Goal: Task Accomplishment & Management: Complete application form

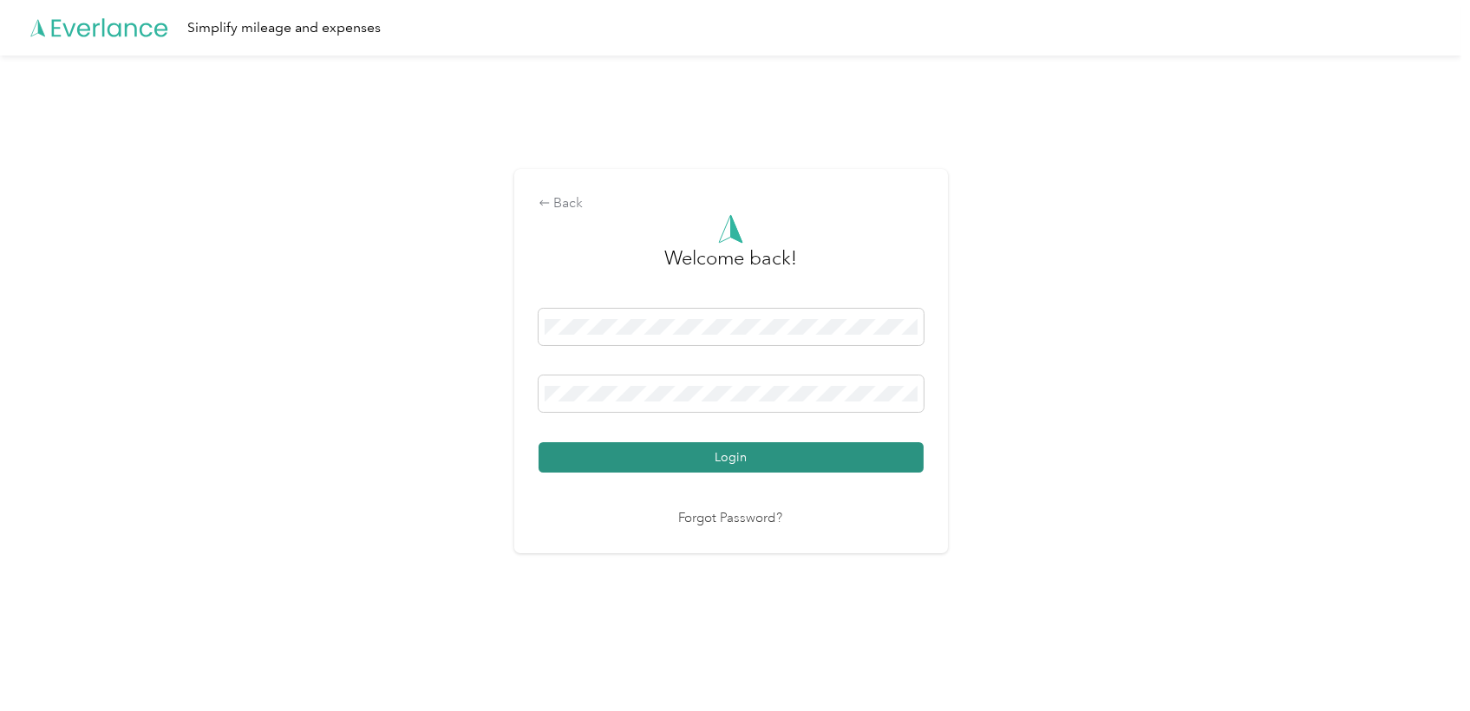
click at [798, 459] on button "Login" at bounding box center [731, 457] width 385 height 30
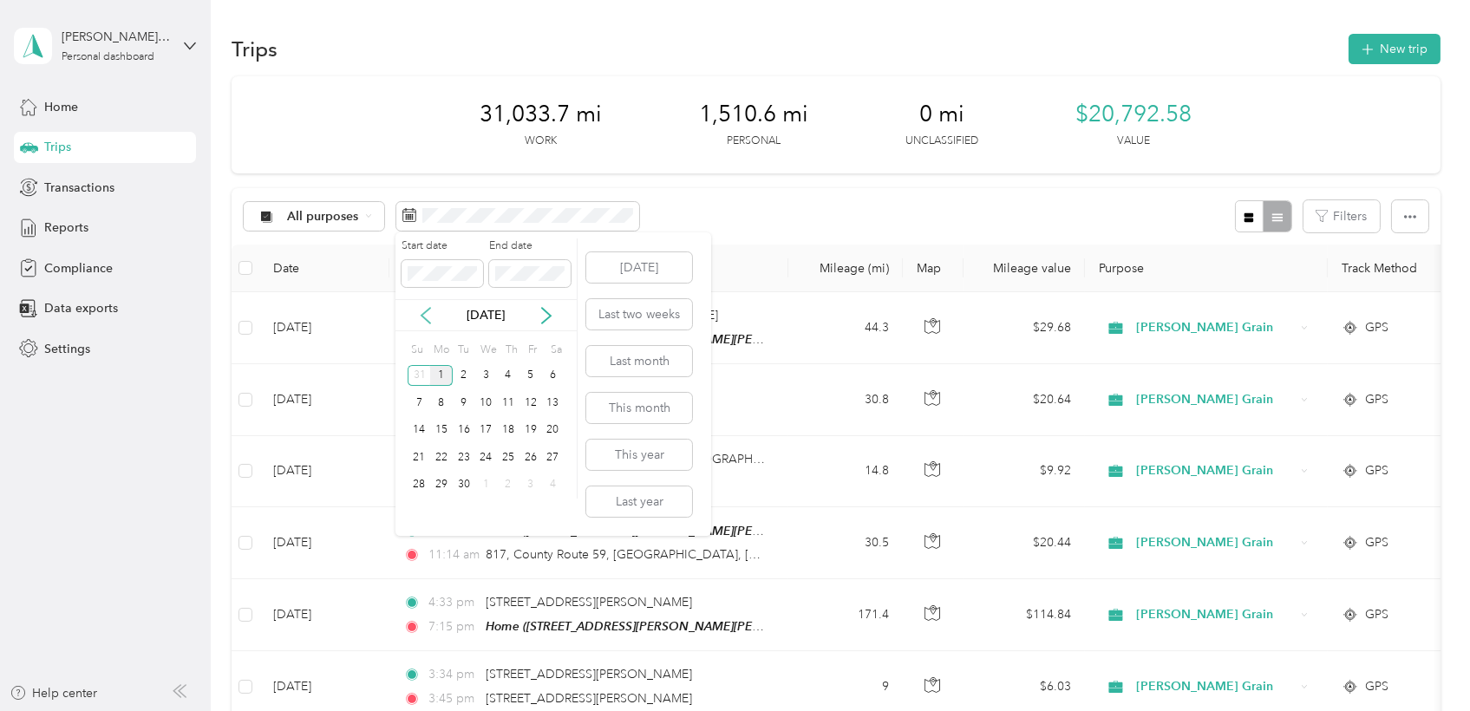
click at [426, 310] on icon at bounding box center [425, 316] width 9 height 16
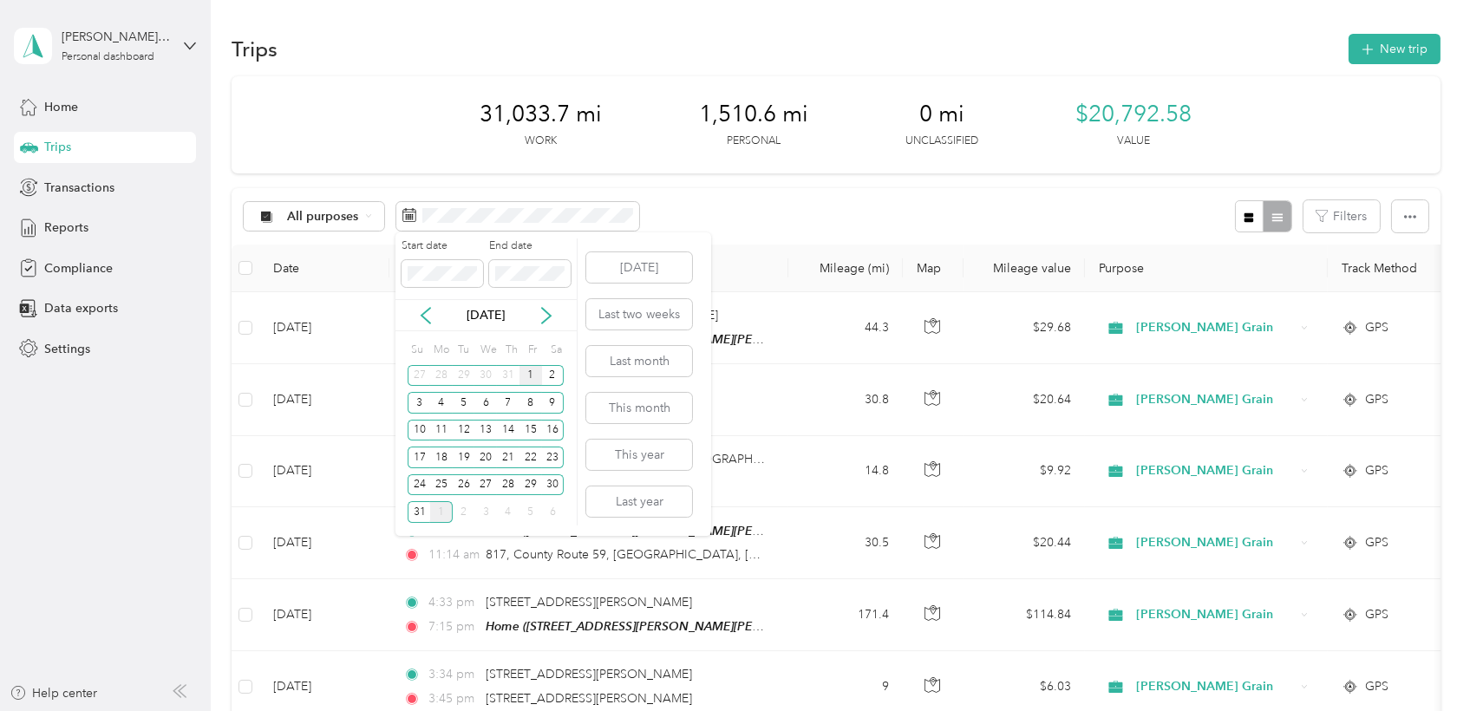
click at [529, 383] on div "1" at bounding box center [530, 376] width 23 height 22
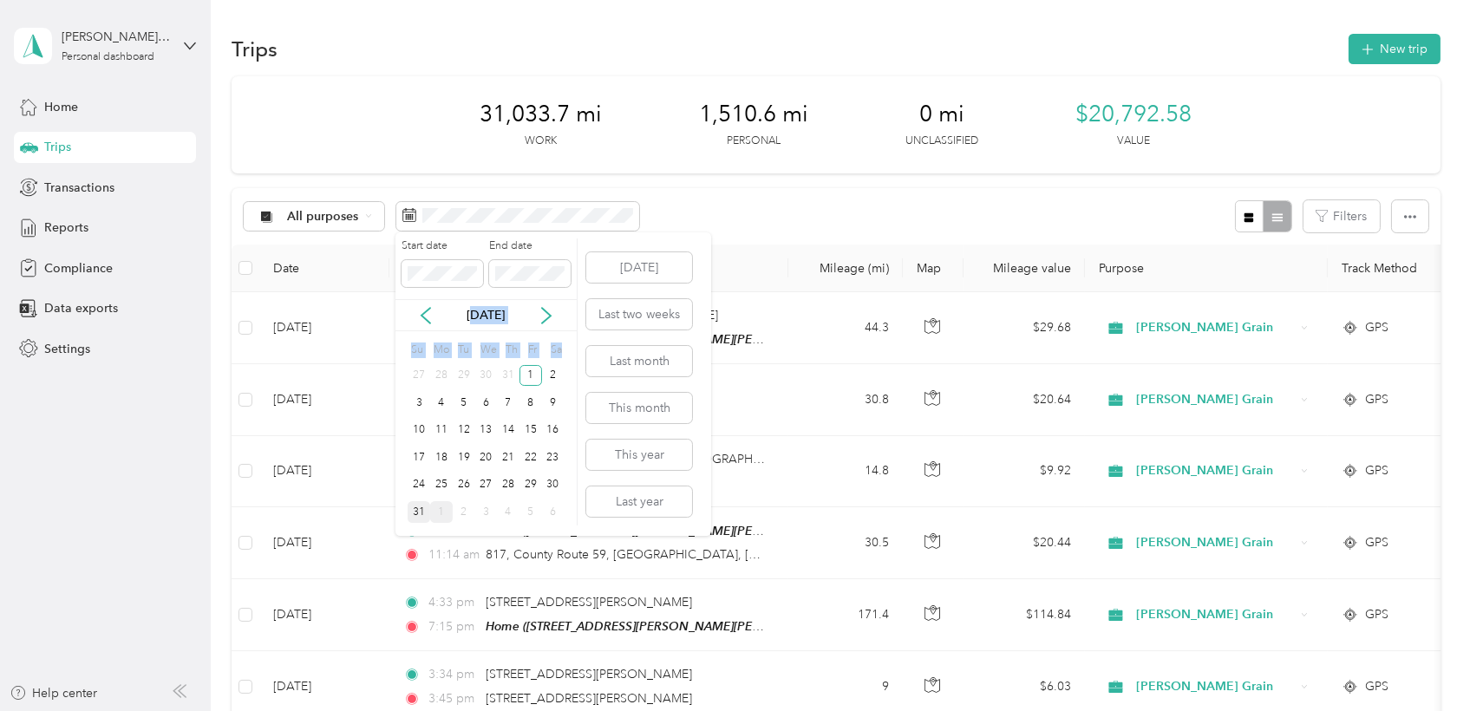
drag, startPoint x: 470, startPoint y: 327, endPoint x: 423, endPoint y: 511, distance: 189.7
click at [423, 511] on div "Start date End date [DATE] Su Mo Tu We Th Fr Sa 27 28 29 30 31 1 2 3 4 5 6 7 8 …" at bounding box center [486, 381] width 182 height 287
click at [423, 511] on div "31" at bounding box center [419, 512] width 23 height 22
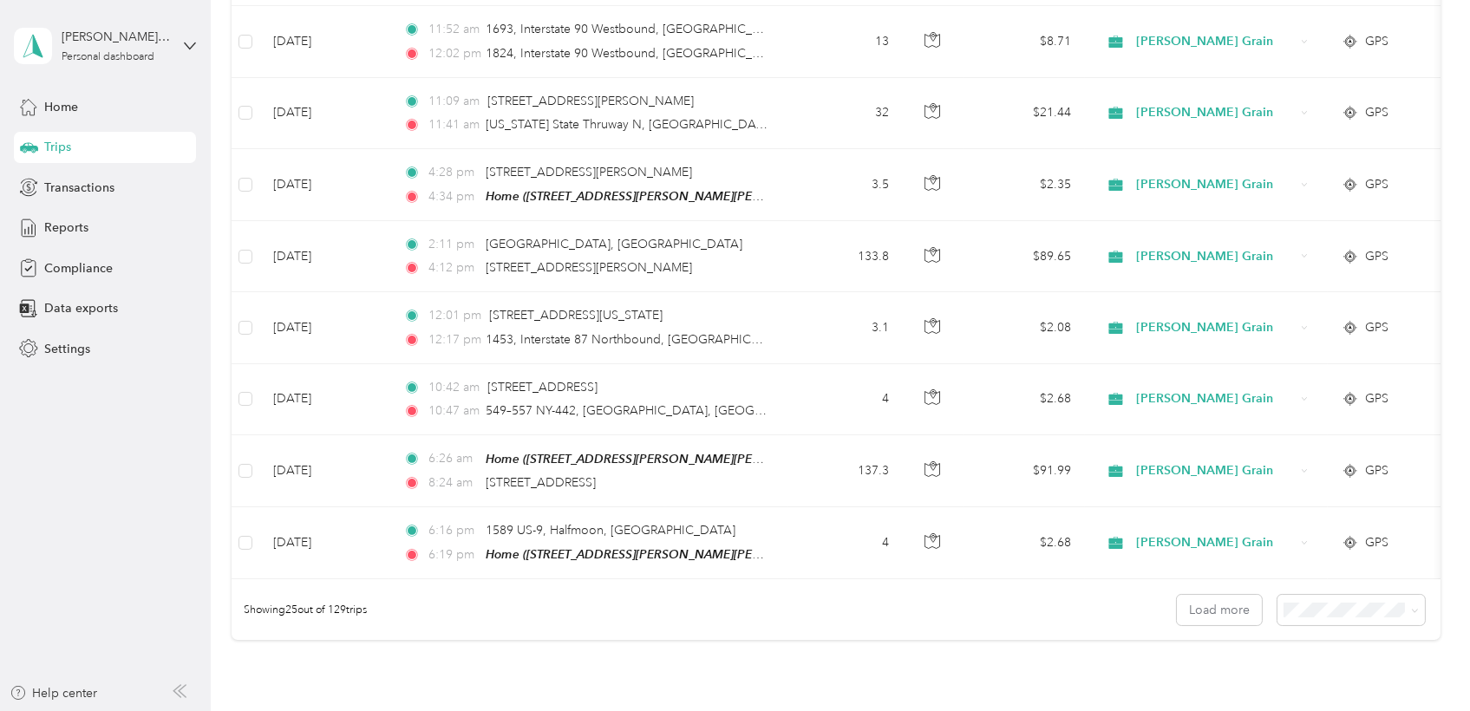
scroll to position [1677, 0]
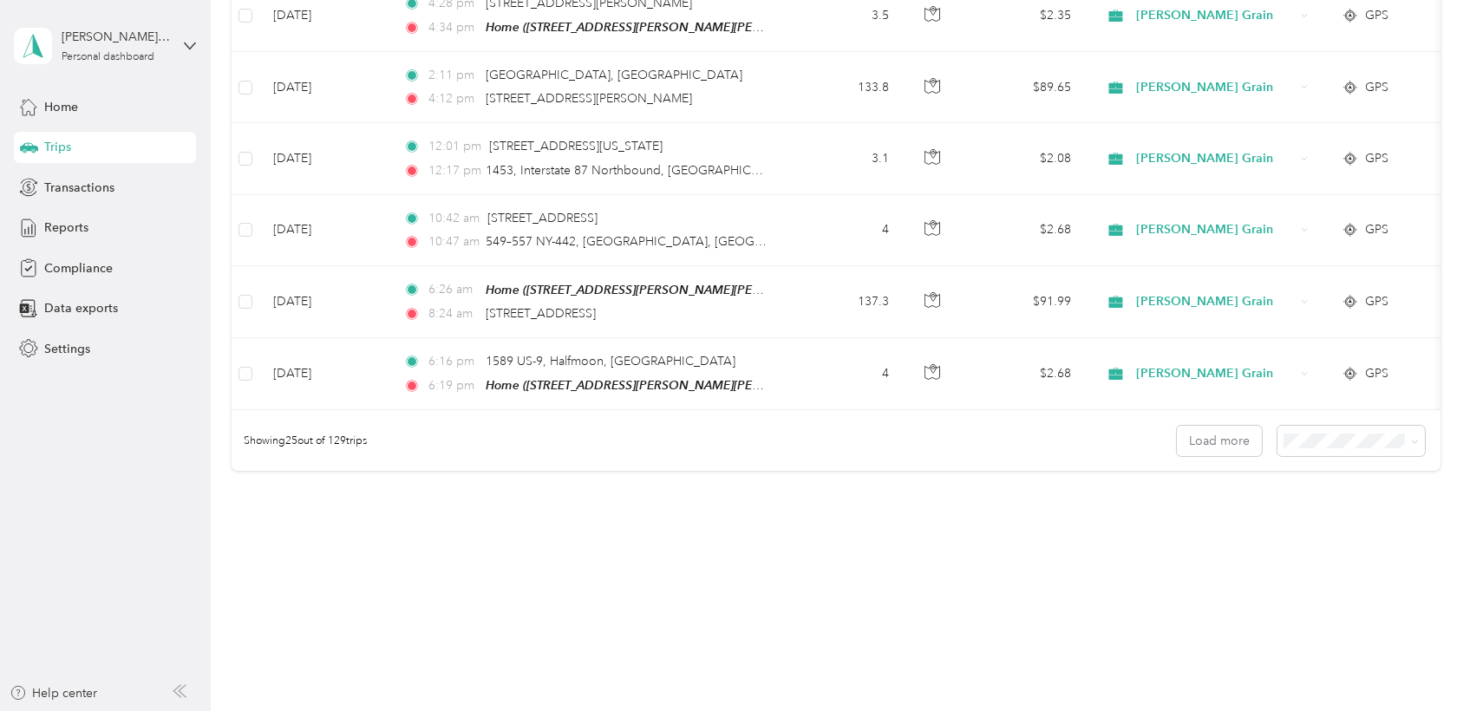
click at [1319, 536] on li "100 per load" at bounding box center [1344, 524] width 147 height 30
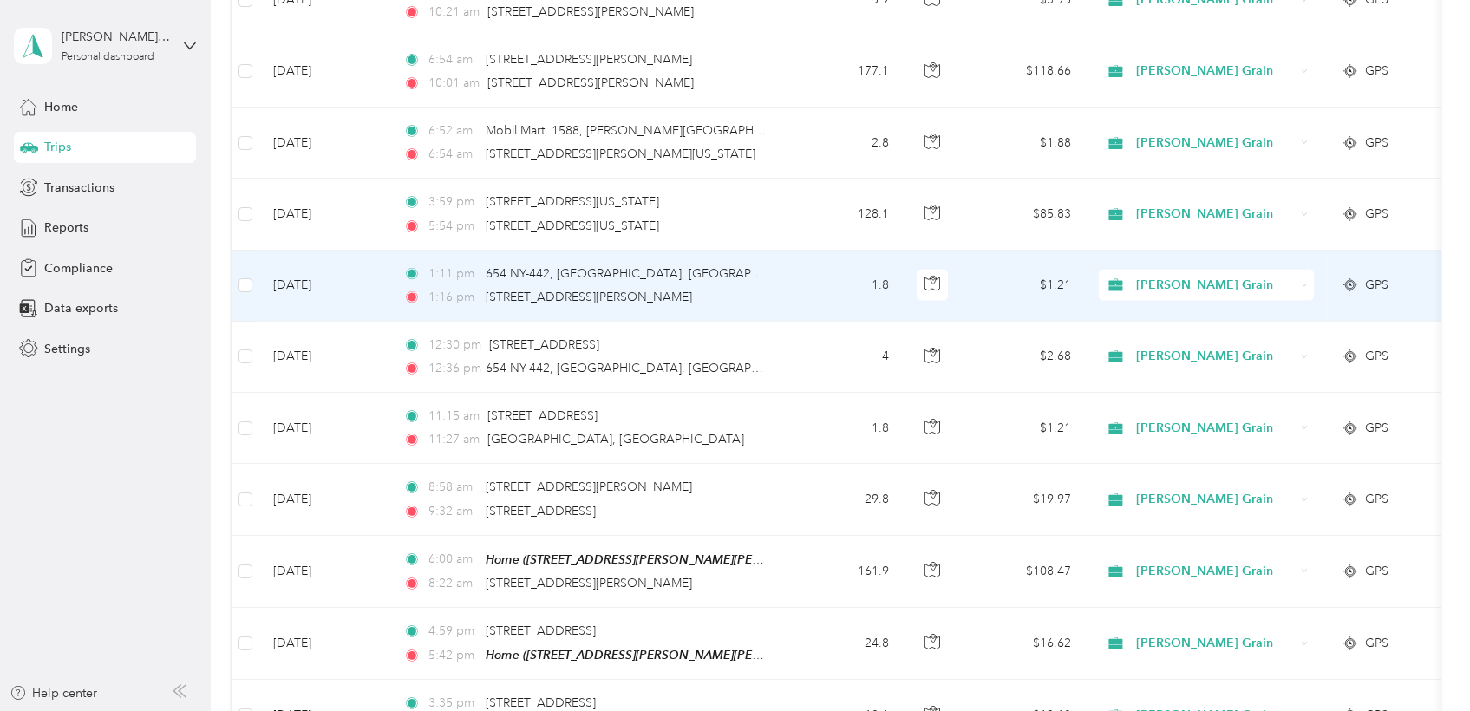
scroll to position [5624, 0]
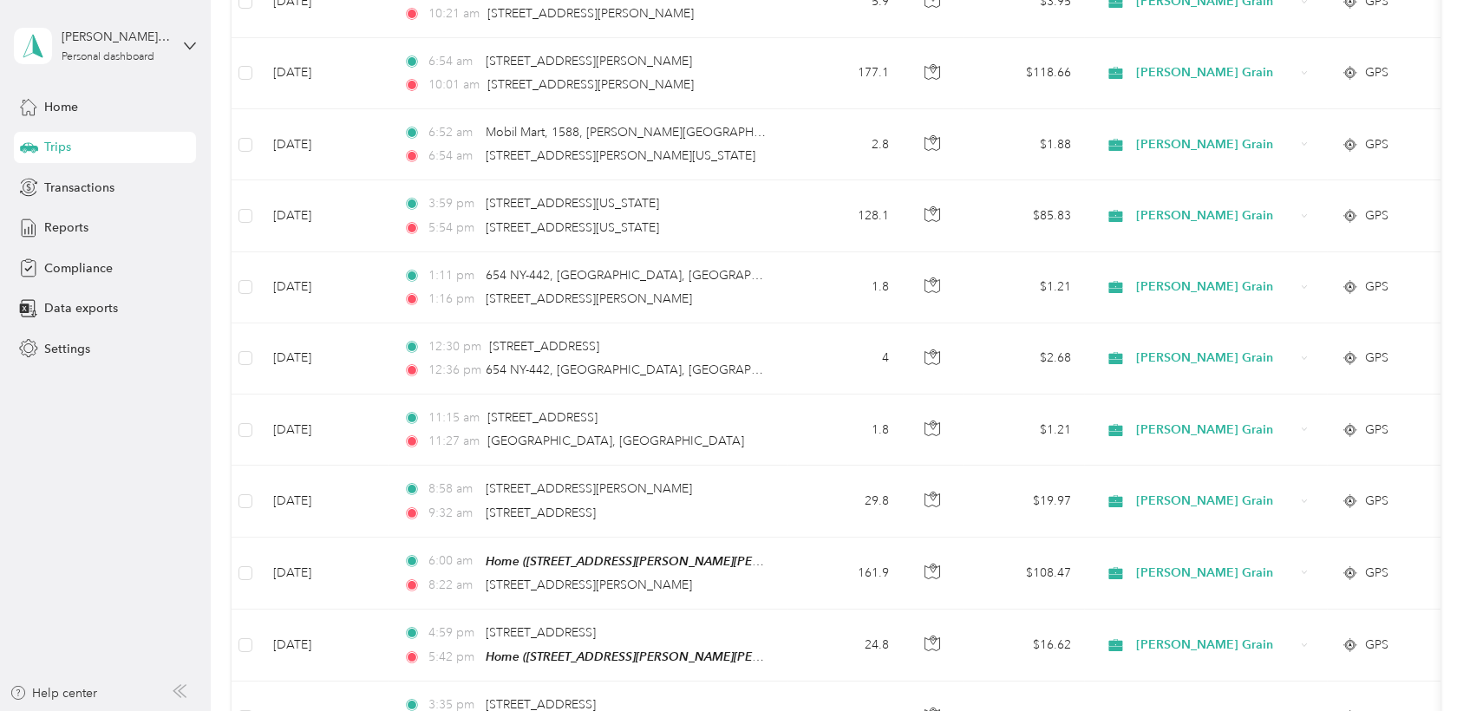
click at [62, 246] on div "Home Trips Transactions Reports Compliance Data exports Settings" at bounding box center [105, 227] width 182 height 273
click at [62, 231] on span "Reports" at bounding box center [66, 228] width 44 height 18
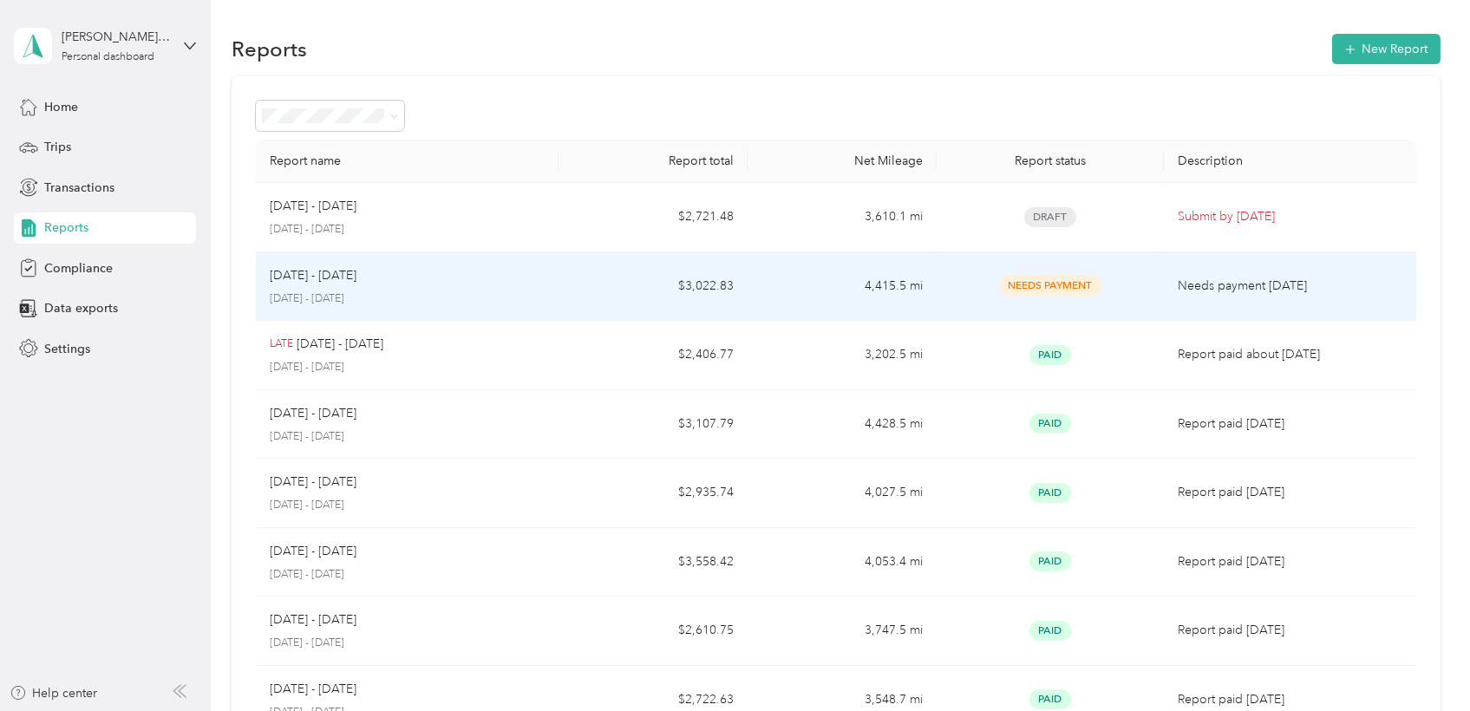
click at [1280, 277] on p "Needs payment [DATE]" at bounding box center [1290, 286] width 225 height 19
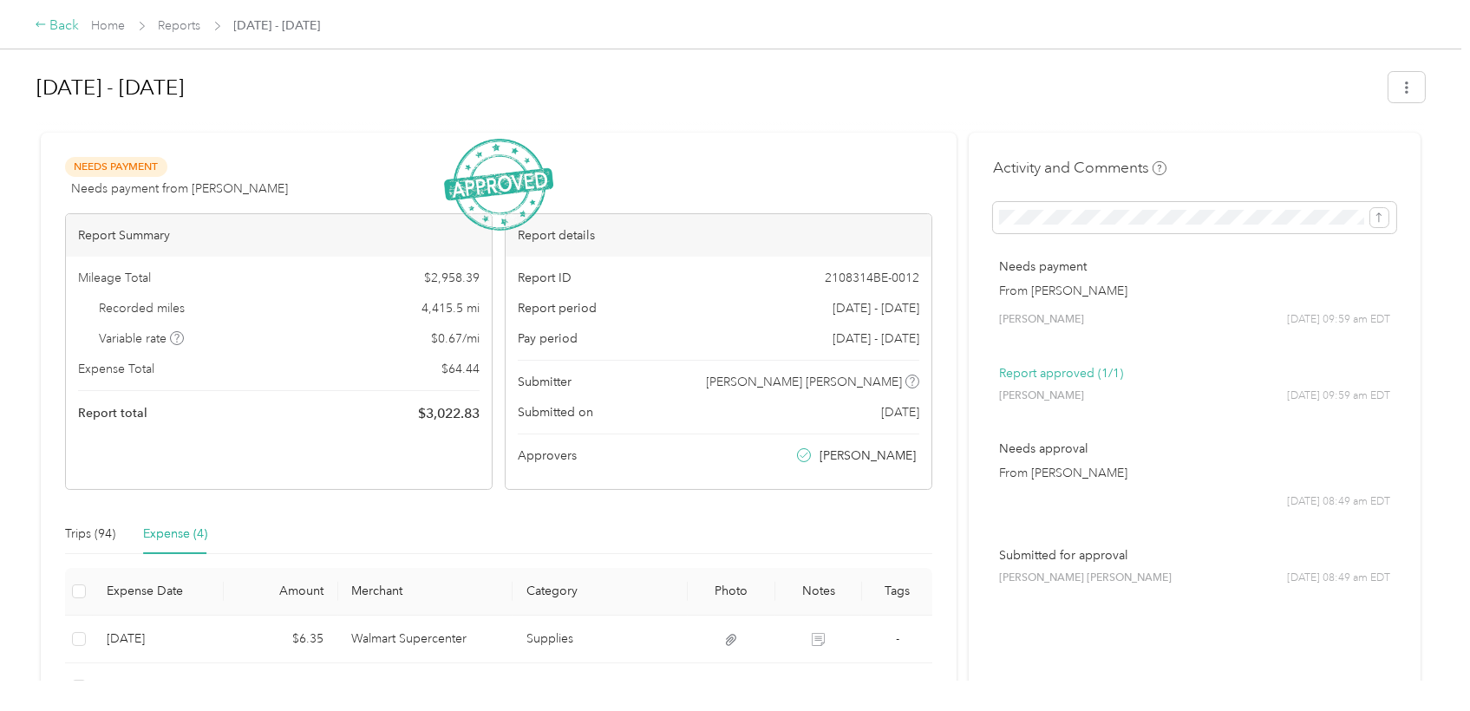
click at [67, 26] on div "Back" at bounding box center [57, 26] width 45 height 21
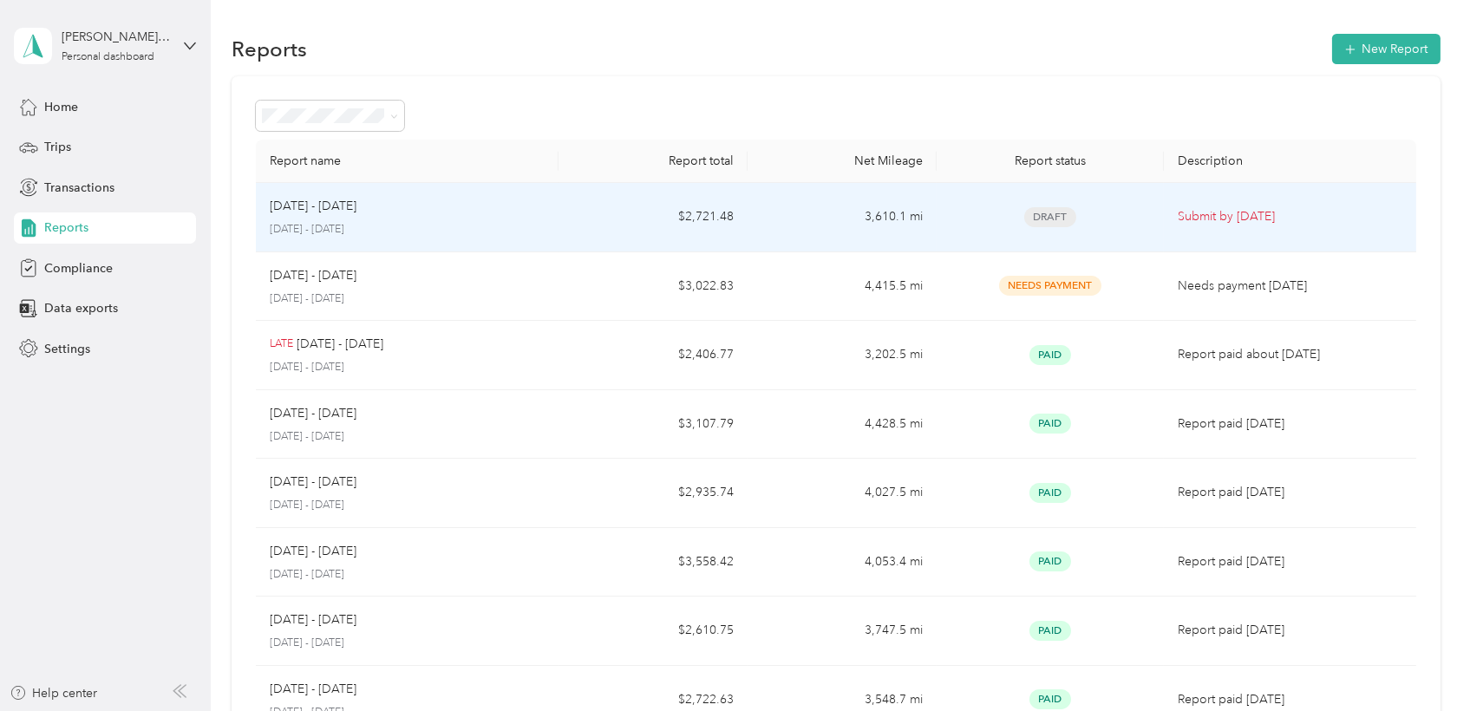
click at [1249, 215] on p "Submit by [DATE]" at bounding box center [1290, 216] width 225 height 19
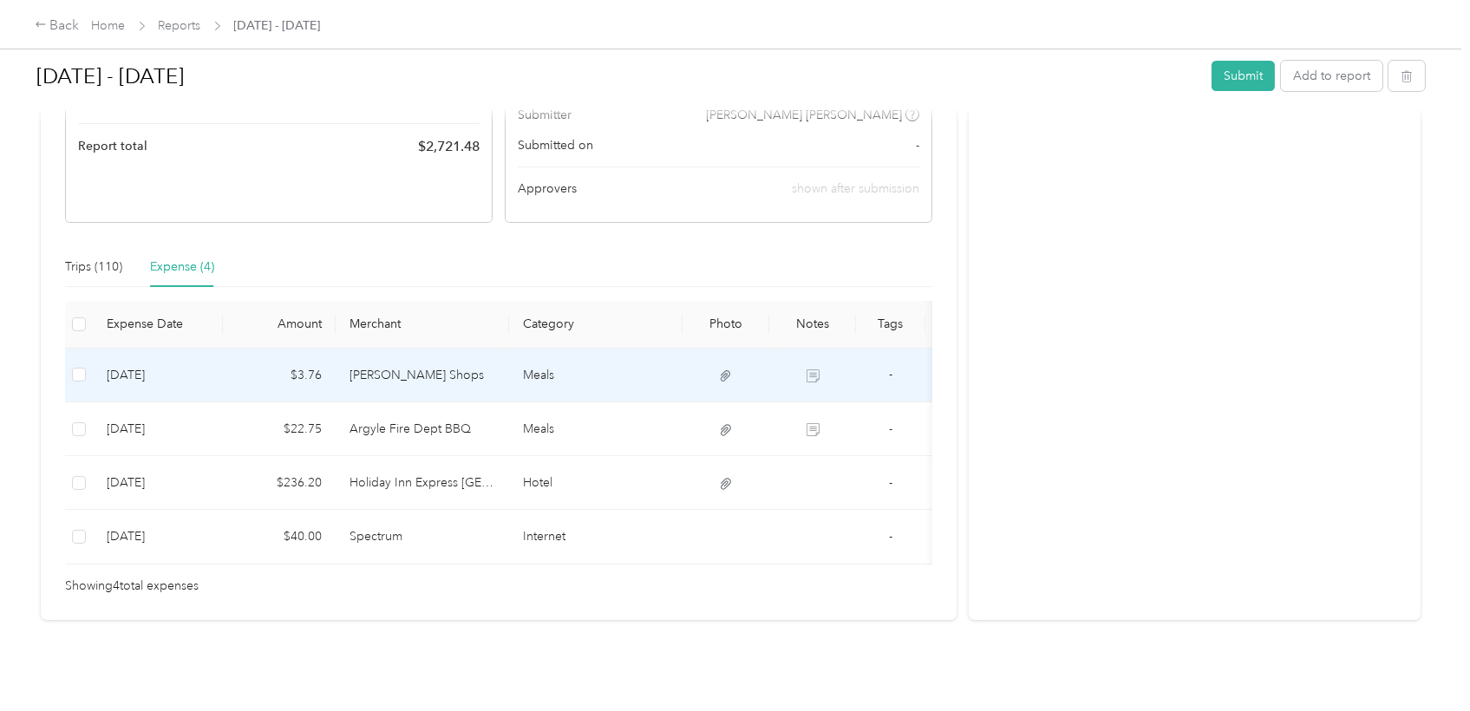
scroll to position [340, 0]
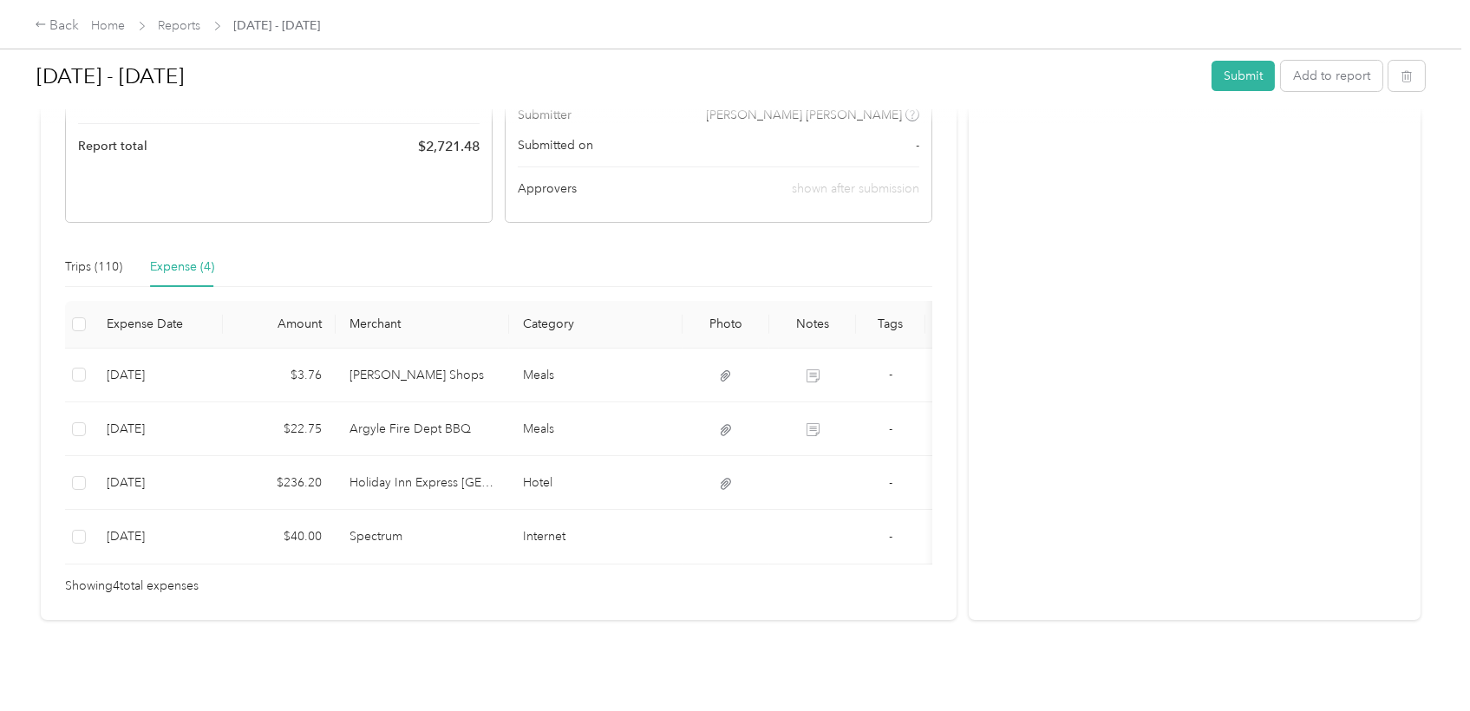
click at [192, 37] on div "Back Home Reports [DATE] - [DATE]" at bounding box center [735, 24] width 1470 height 49
click at [180, 28] on link "Reports" at bounding box center [180, 25] width 42 height 15
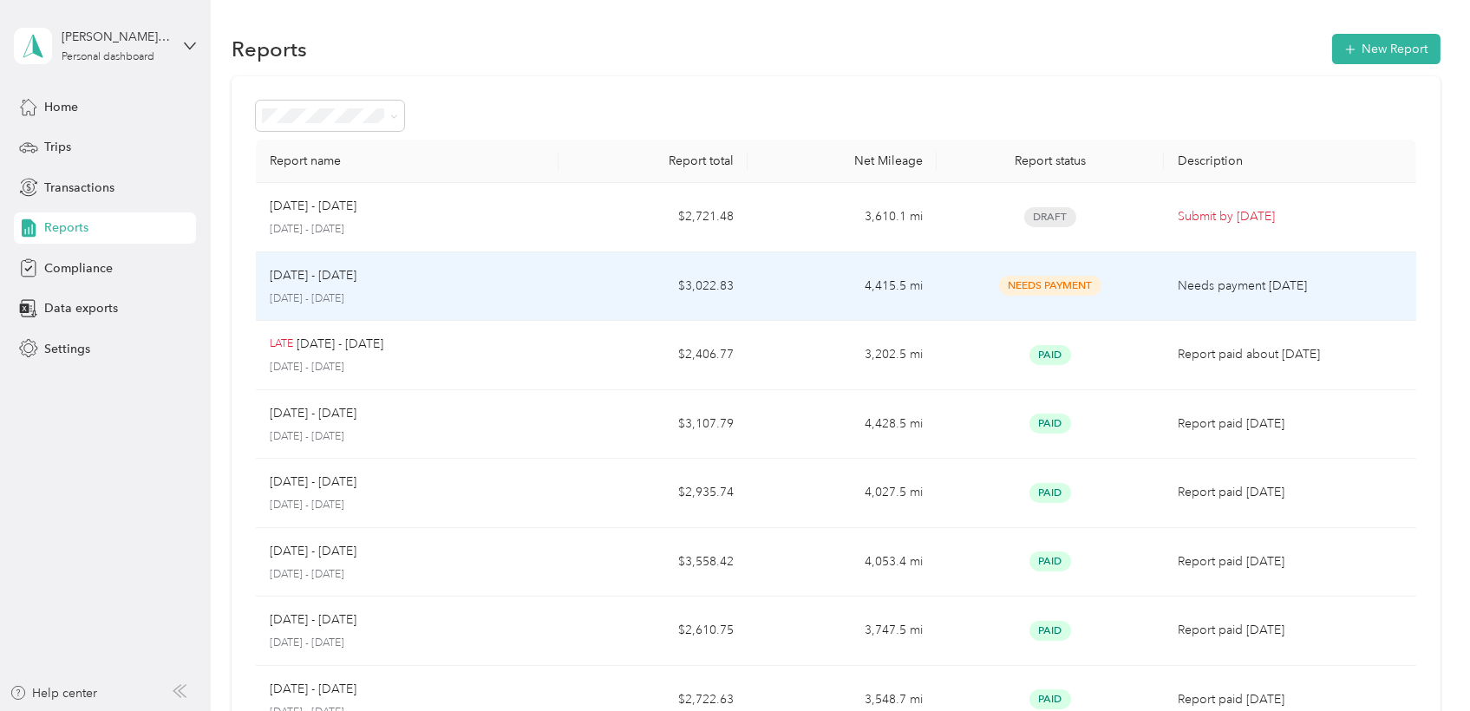
click at [1219, 296] on td "Needs payment [DATE]" at bounding box center [1290, 286] width 252 height 69
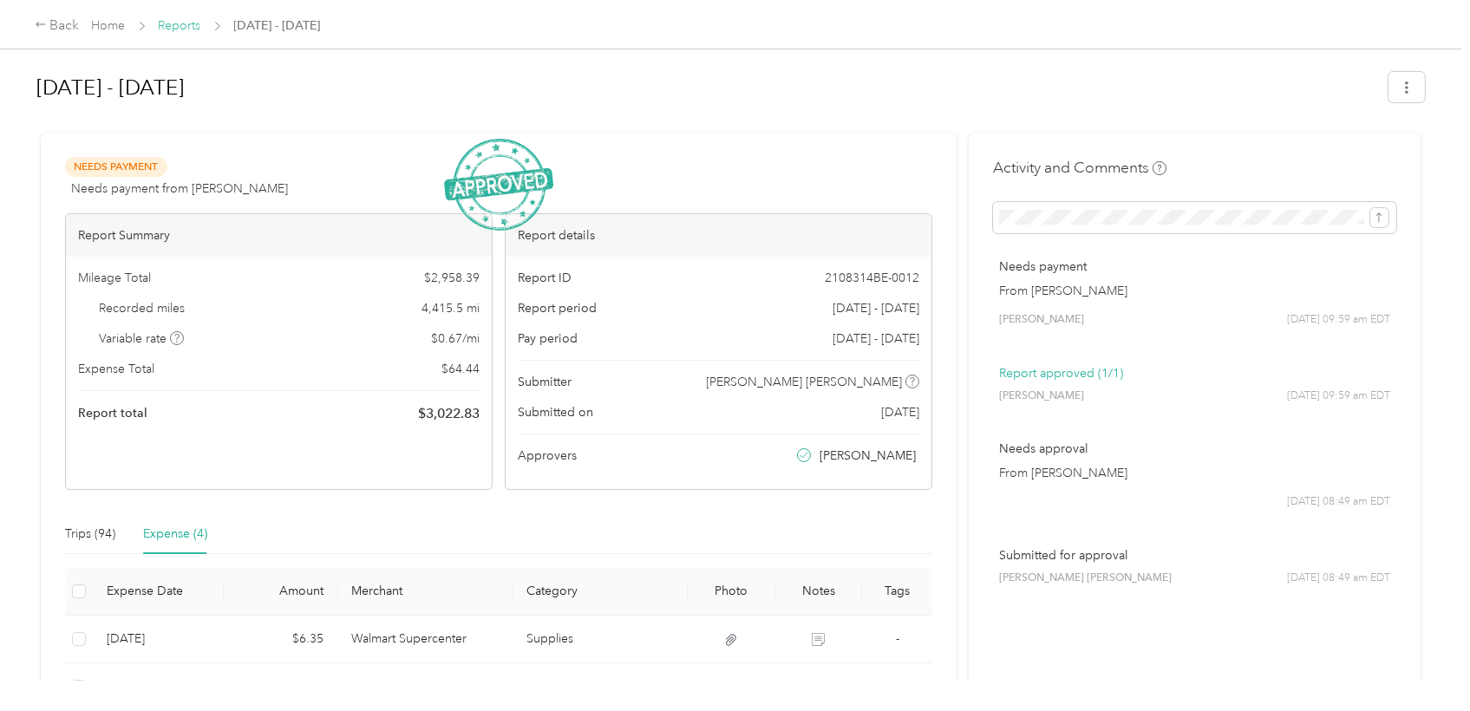
click at [187, 20] on link "Reports" at bounding box center [180, 25] width 42 height 15
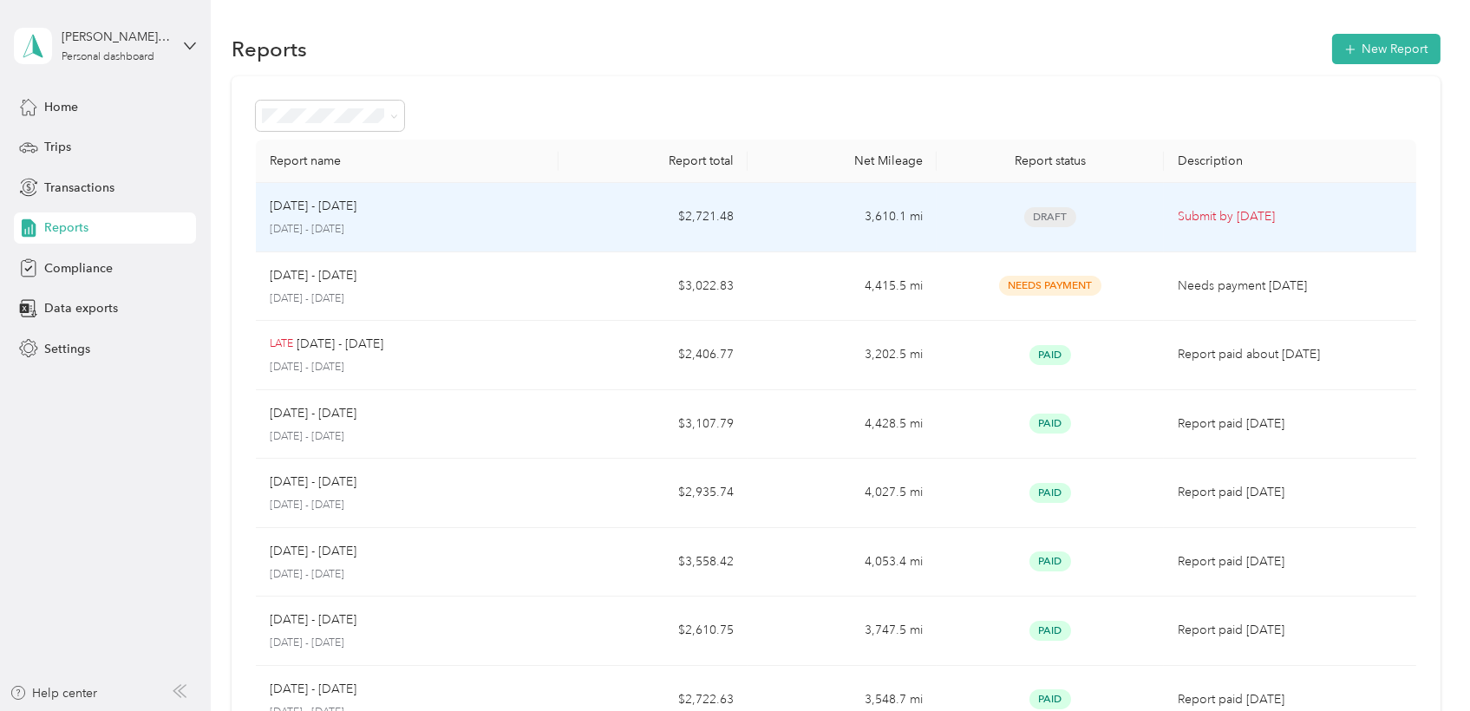
click at [1254, 218] on p "Submit by [DATE]" at bounding box center [1290, 216] width 225 height 19
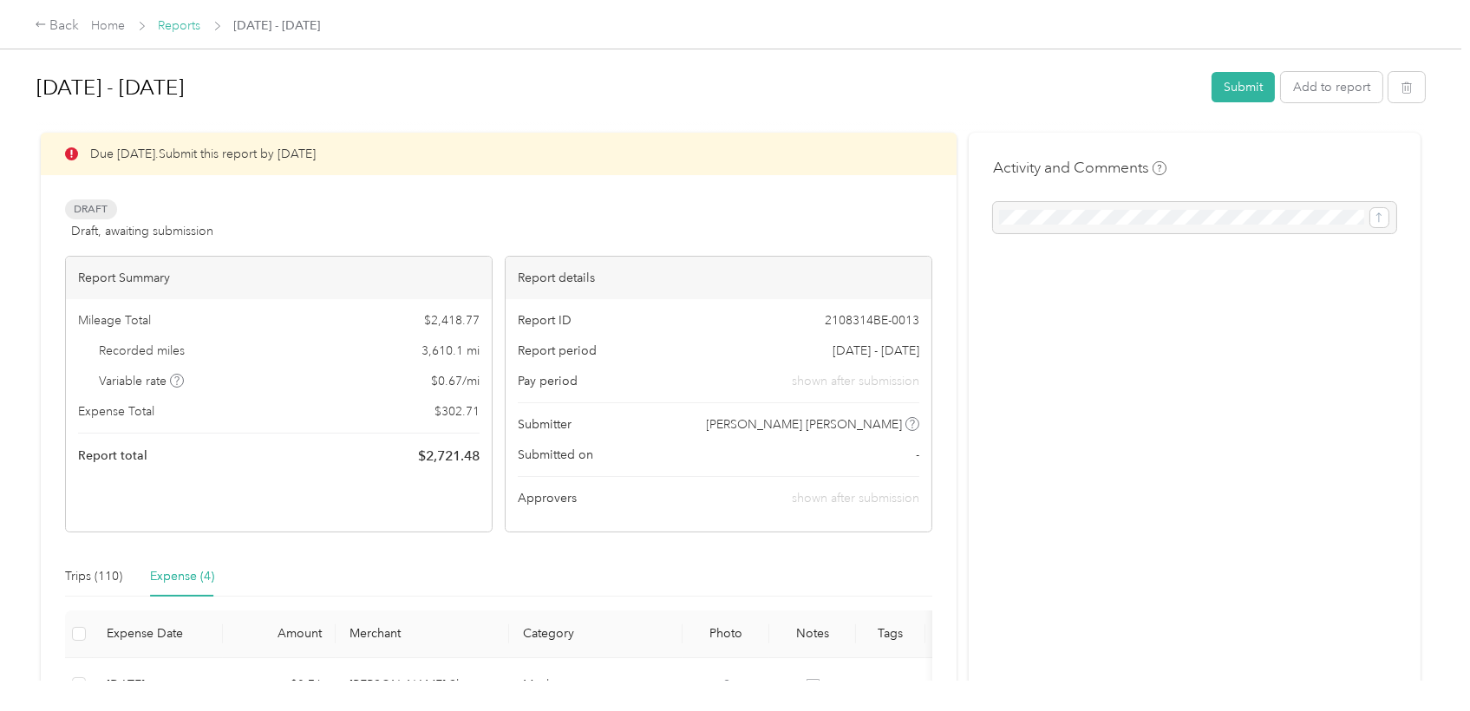
click at [181, 26] on link "Reports" at bounding box center [180, 25] width 42 height 15
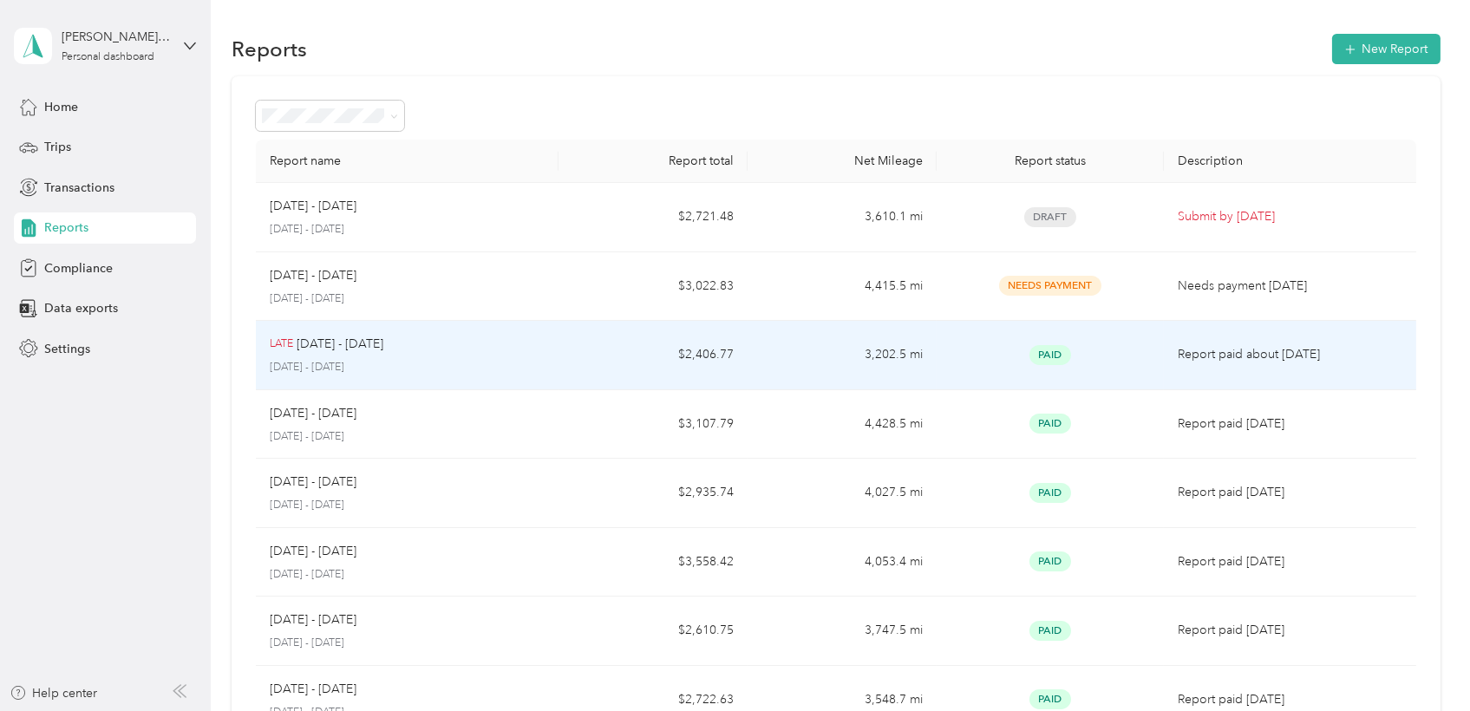
click at [1295, 364] on td "Report paid about [DATE]" at bounding box center [1290, 355] width 252 height 69
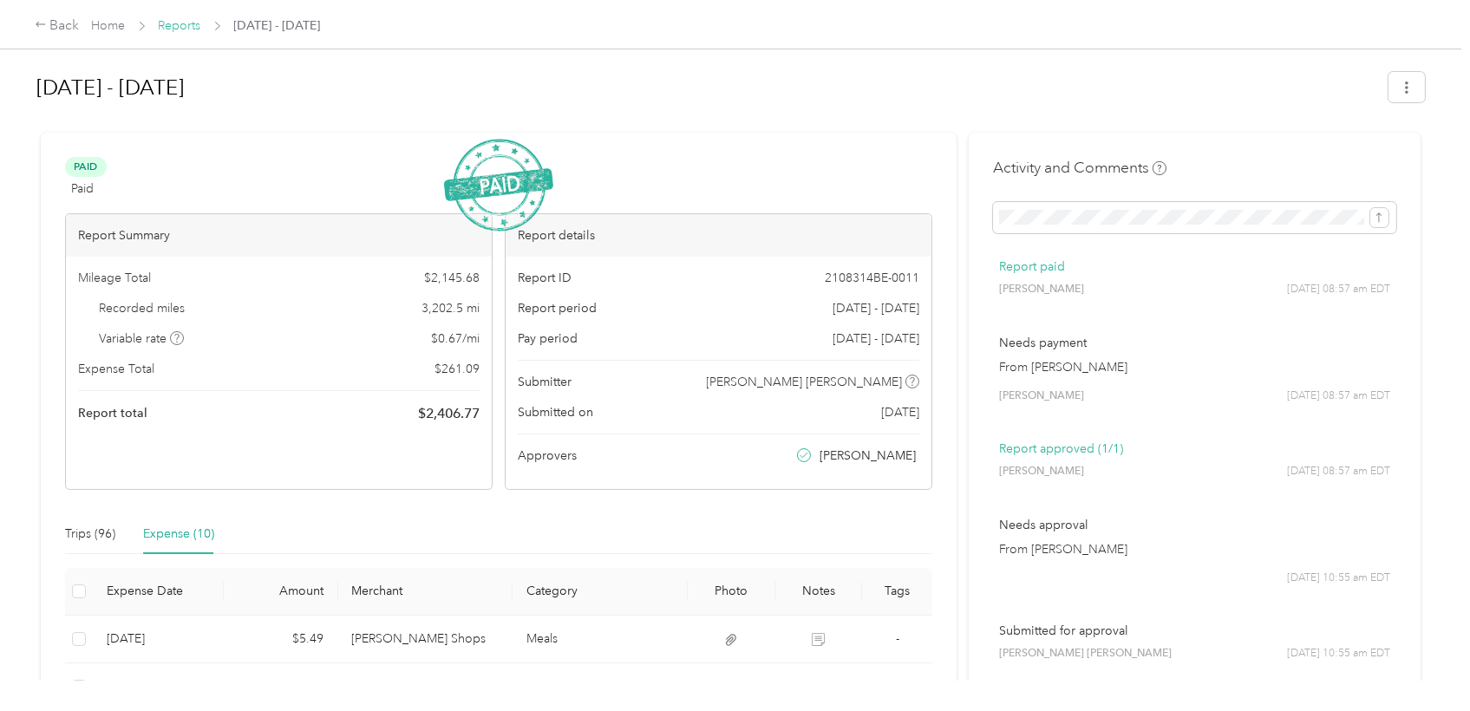
click at [192, 26] on link "Reports" at bounding box center [180, 25] width 42 height 15
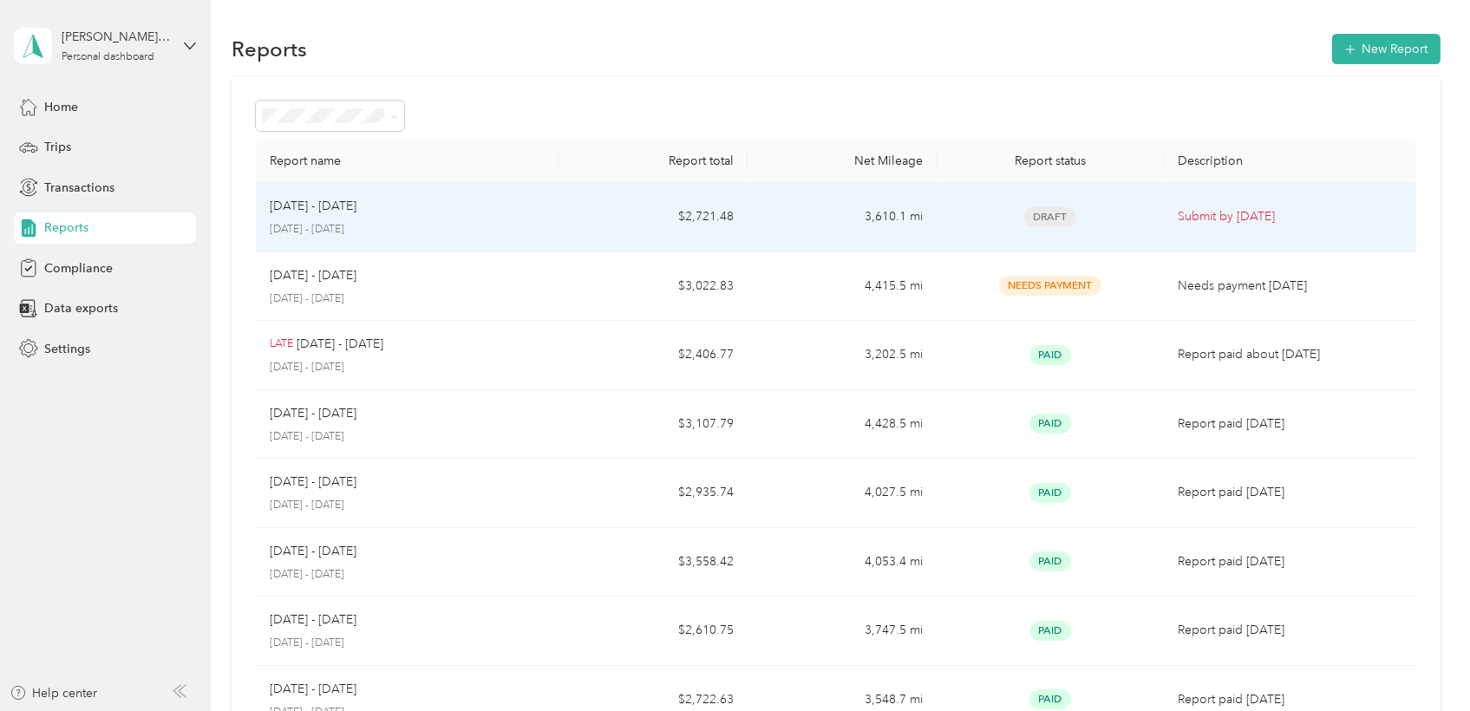
click at [372, 216] on div "[DATE] - [DATE] [DATE] - [DATE]" at bounding box center [407, 217] width 275 height 41
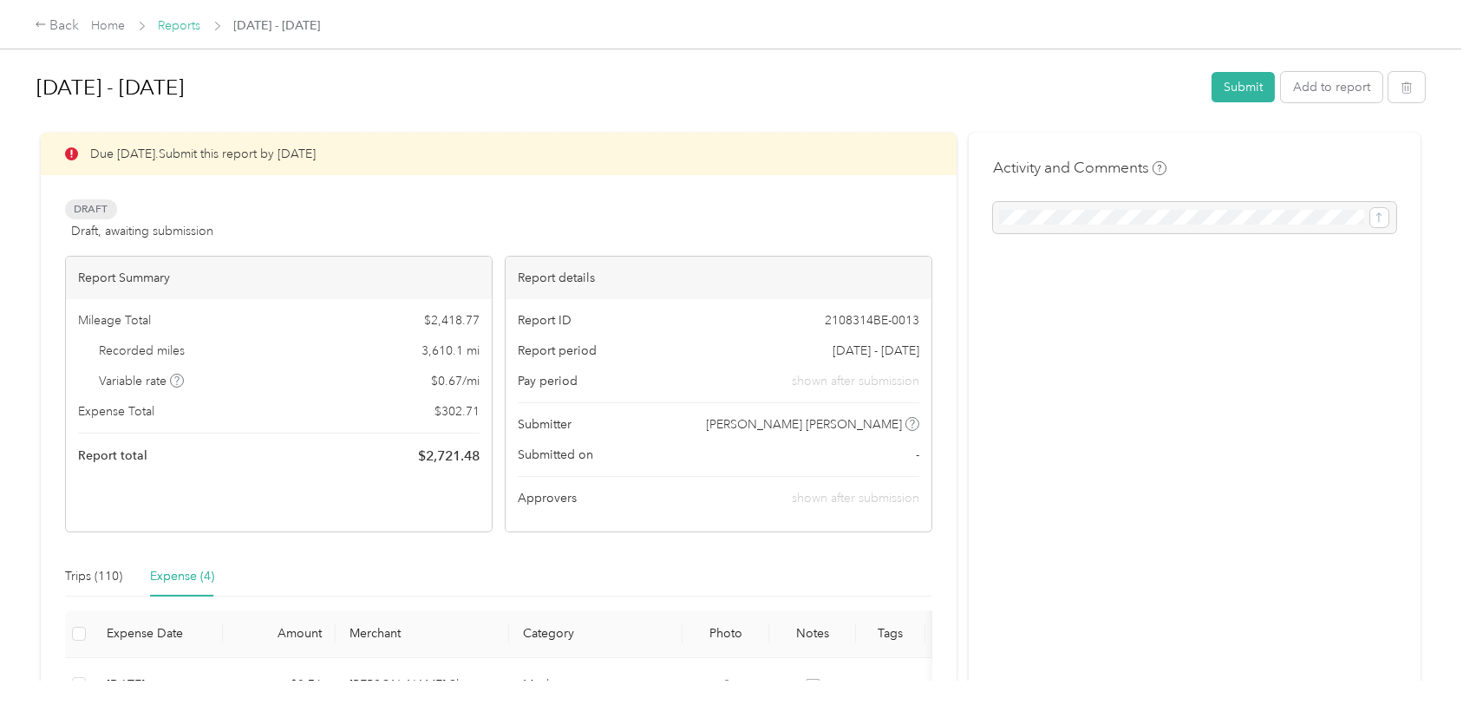
click at [167, 22] on link "Reports" at bounding box center [180, 25] width 42 height 15
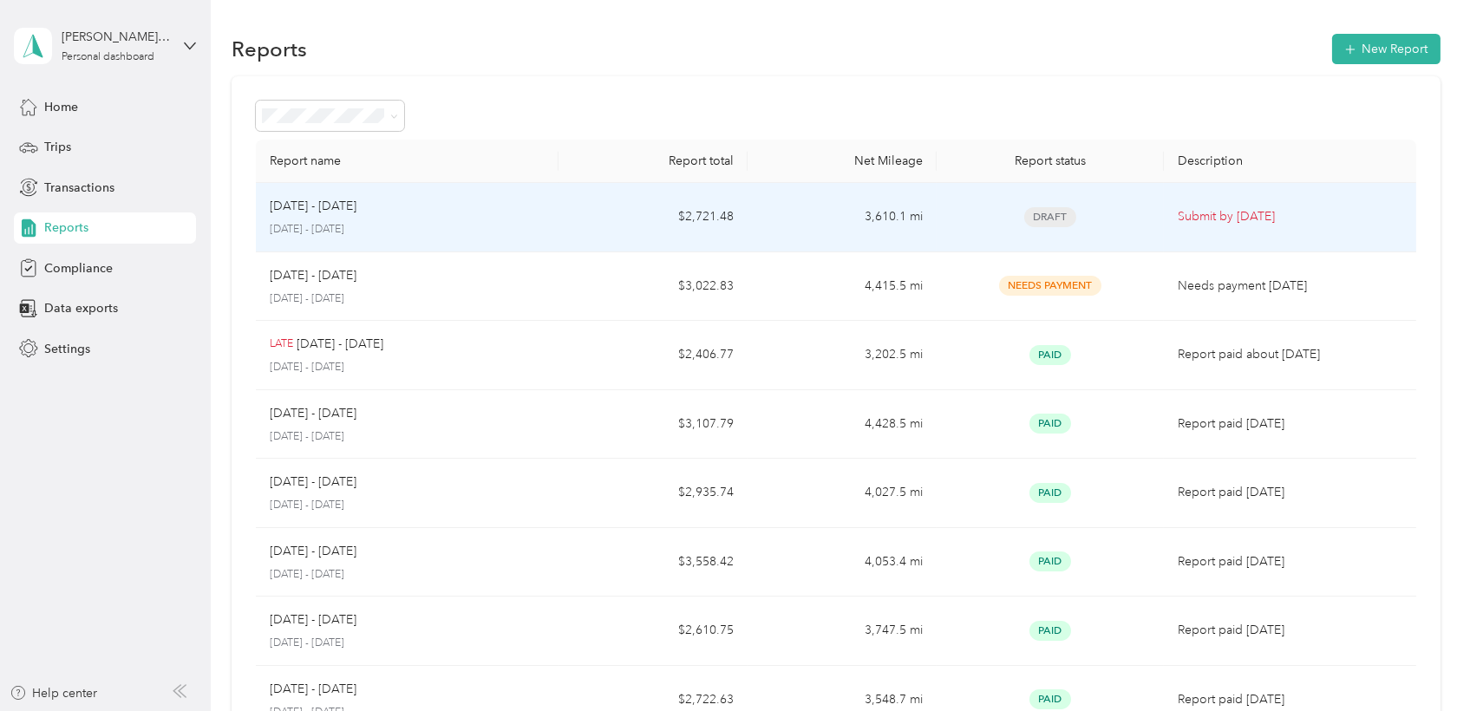
click at [428, 225] on p "[DATE] - [DATE]" at bounding box center [407, 230] width 275 height 16
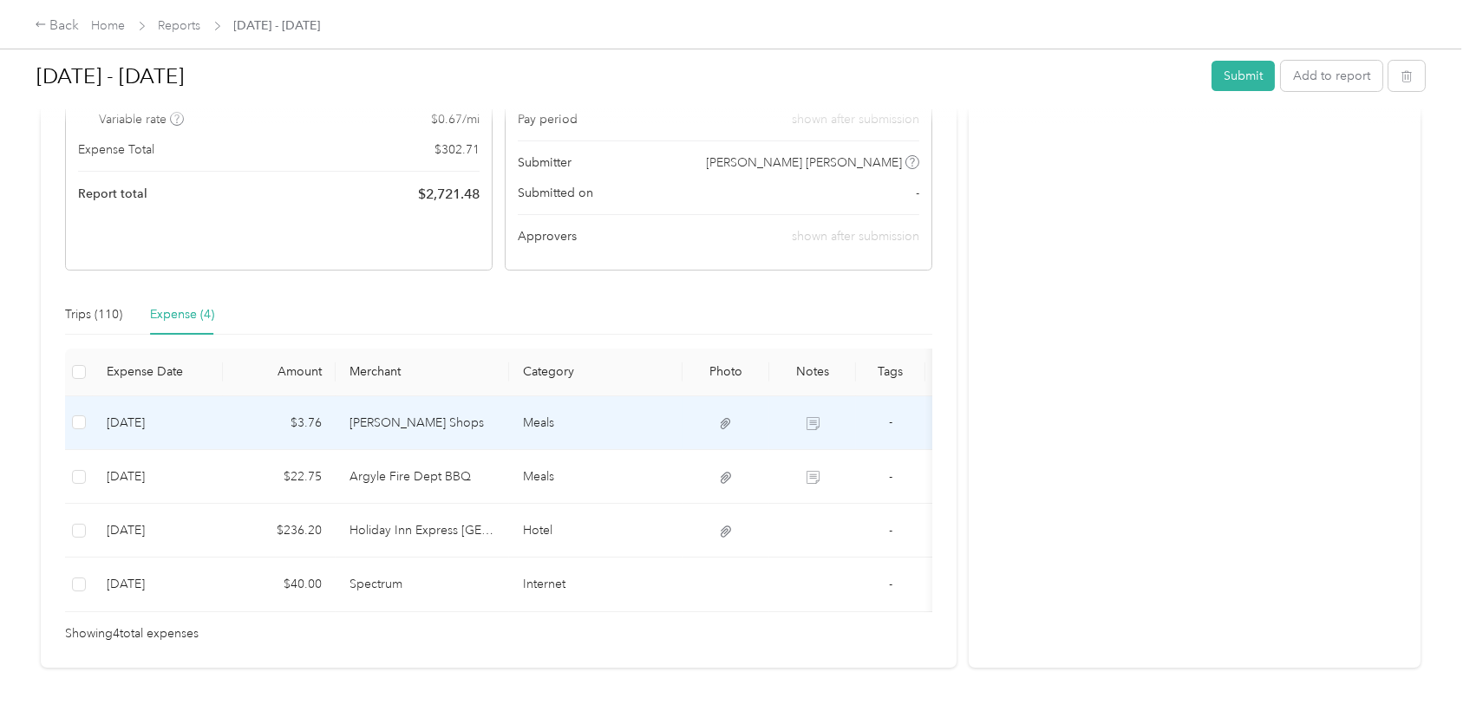
scroll to position [276, 0]
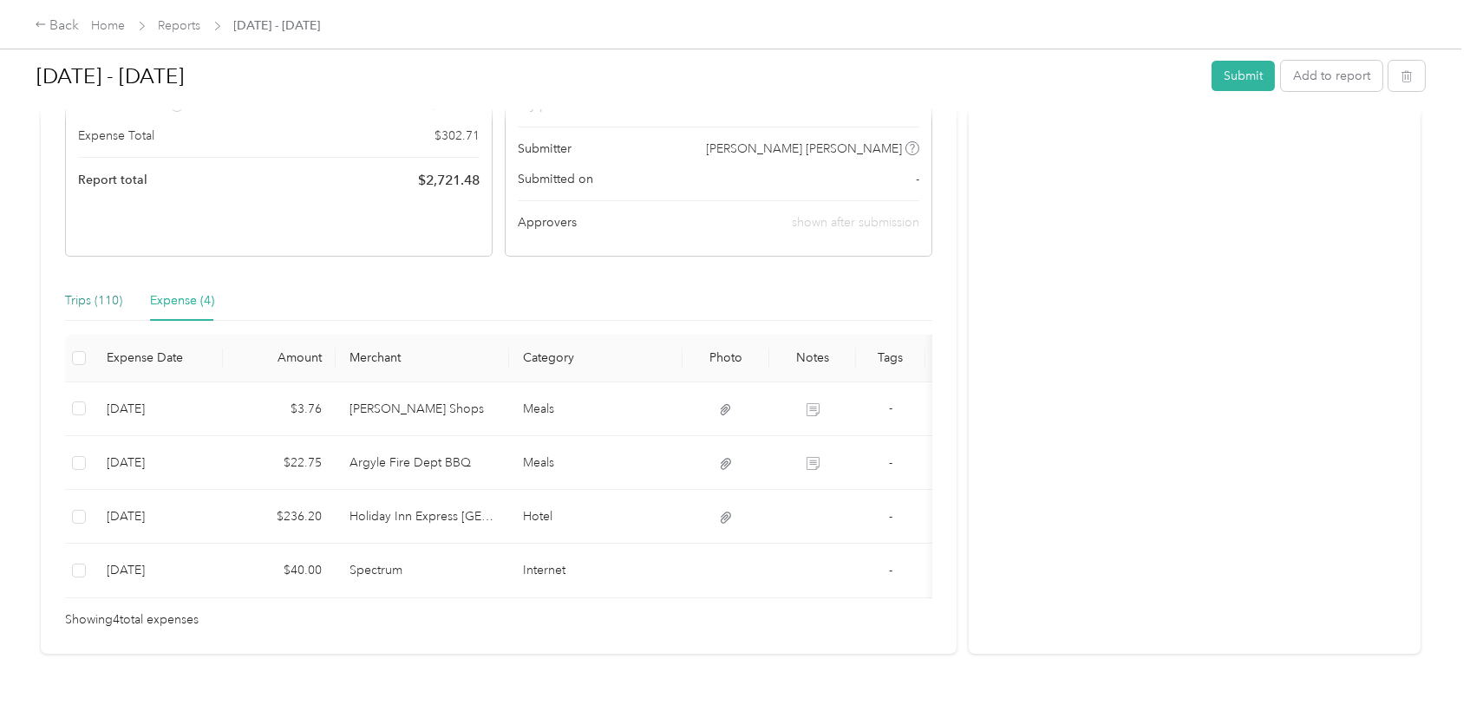
click at [104, 303] on div "Trips (110)" at bounding box center [93, 300] width 57 height 19
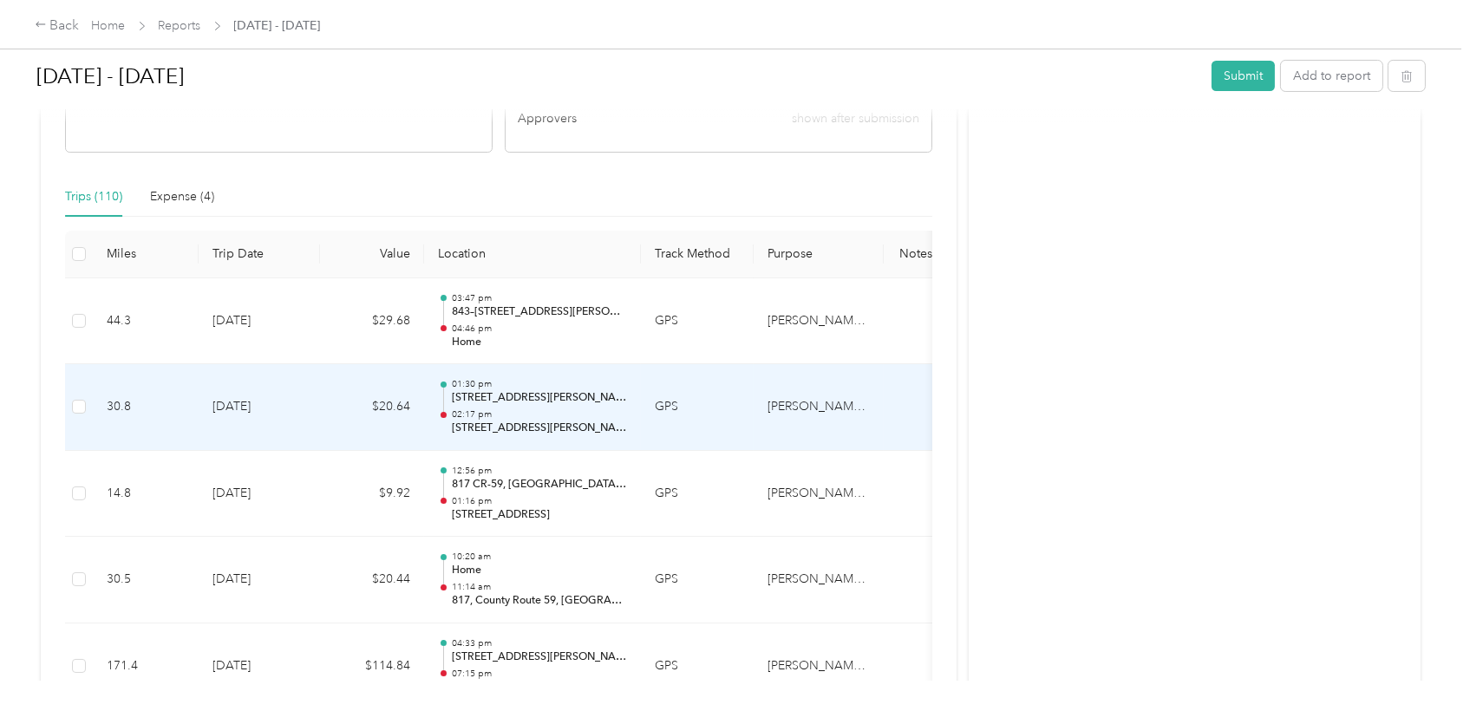
scroll to position [0, 0]
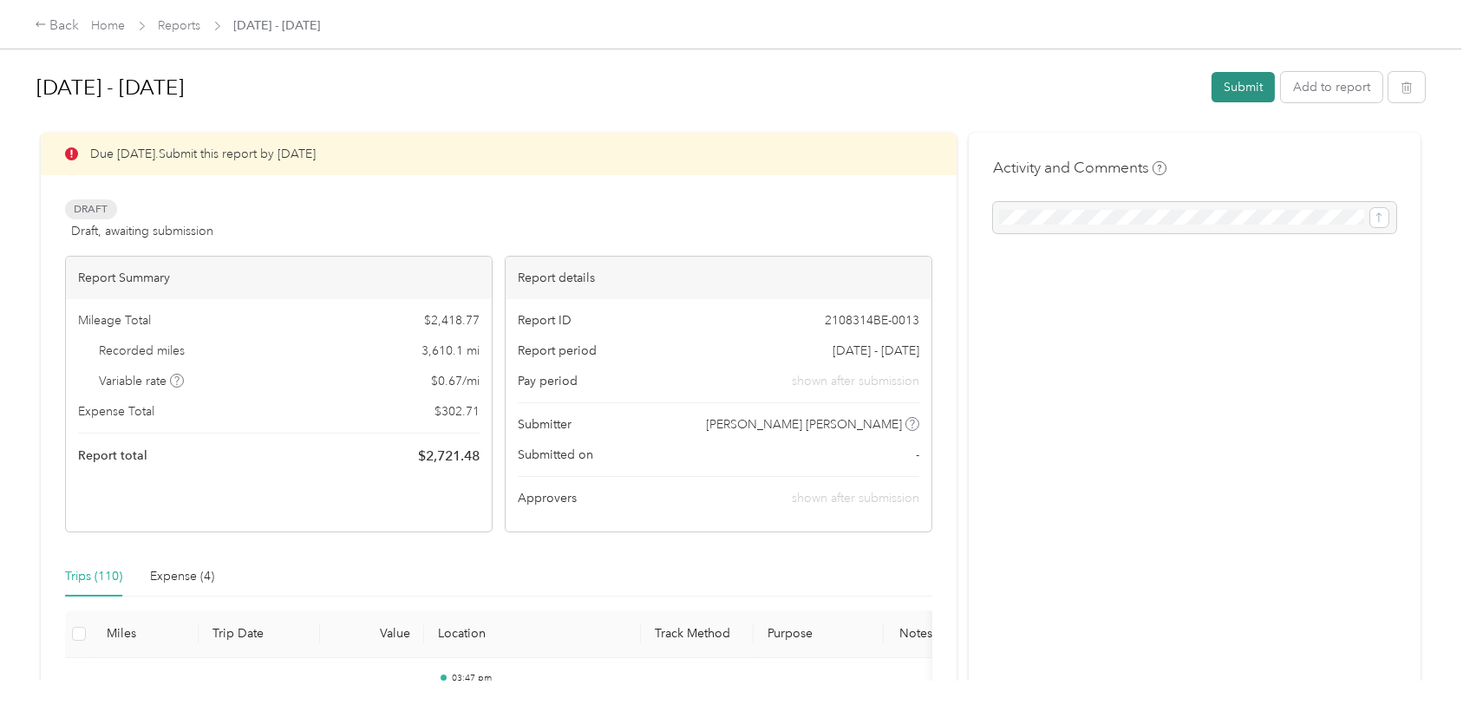
click at [1237, 92] on button "Submit" at bounding box center [1242, 87] width 63 height 30
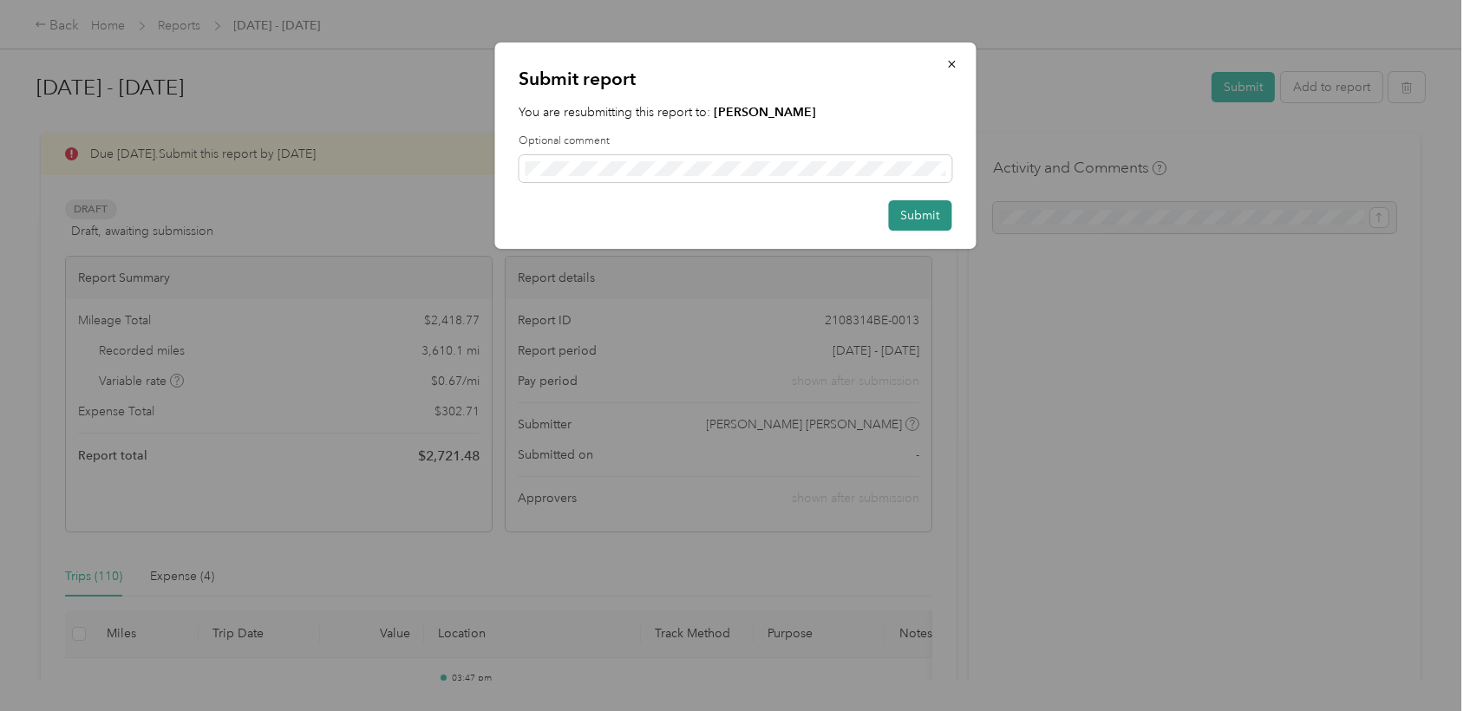
click at [922, 217] on button "Submit" at bounding box center [919, 215] width 63 height 30
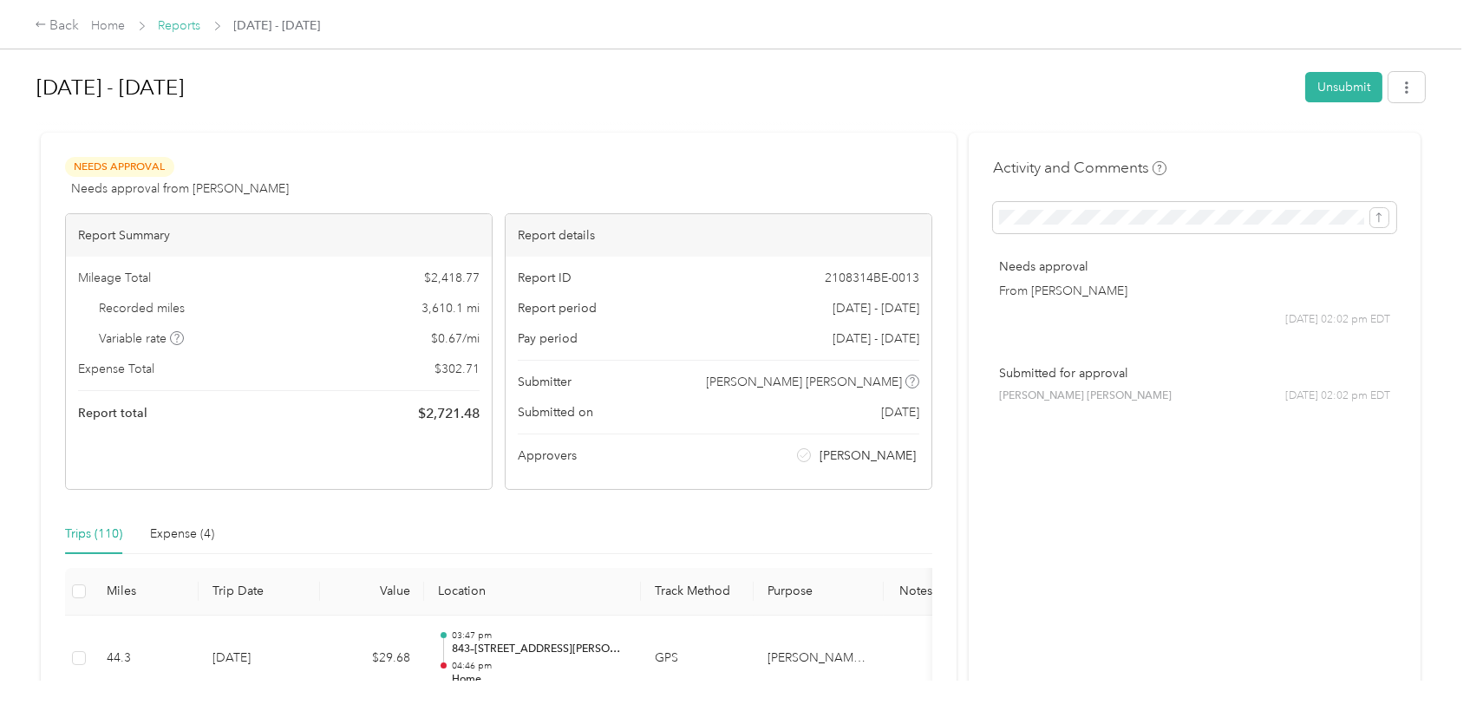
click at [184, 23] on link "Reports" at bounding box center [180, 25] width 42 height 15
